Goal: Information Seeking & Learning: Understand process/instructions

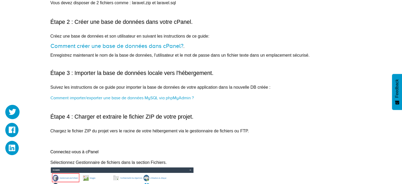
scroll to position [447, 0]
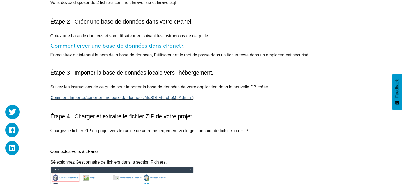
drag, startPoint x: 0, startPoint y: 0, endPoint x: 170, endPoint y: 95, distance: 194.6
click at [170, 95] on link "Comment importer/exporter une base de données MySQL via phpMyAdmin ?" at bounding box center [121, 97] width 143 height 5
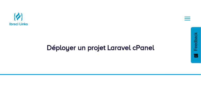
scroll to position [0, 5]
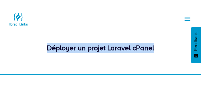
drag, startPoint x: 154, startPoint y: 73, endPoint x: 39, endPoint y: 69, distance: 114.5
click at [39, 53] on div "Déployer un projet Laravel cPanel" at bounding box center [100, 48] width 185 height 10
copy div "Déployer un projet Laravel cPanel"
